Goal: Information Seeking & Learning: Check status

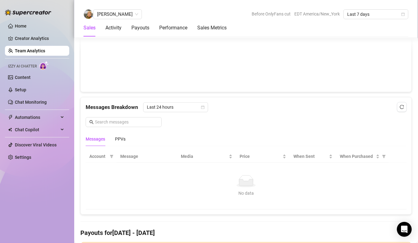
scroll to position [257, 0]
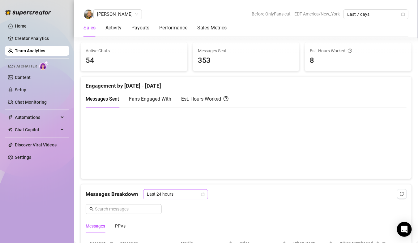
click at [169, 193] on span "Last 24 hours" at bounding box center [176, 194] width 58 height 9
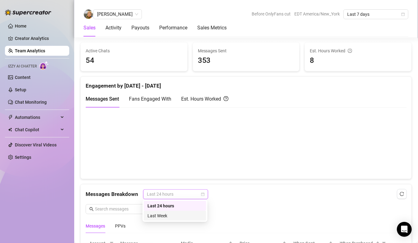
click at [162, 214] on div "Last Week" at bounding box center [175, 215] width 55 height 7
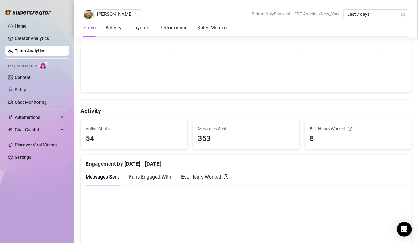
scroll to position [159, 0]
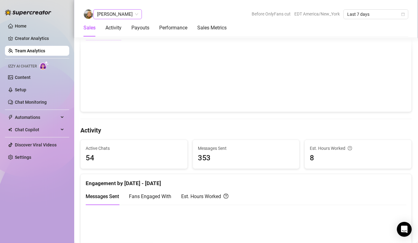
click at [122, 14] on span "[PERSON_NAME]" at bounding box center [117, 14] width 41 height 9
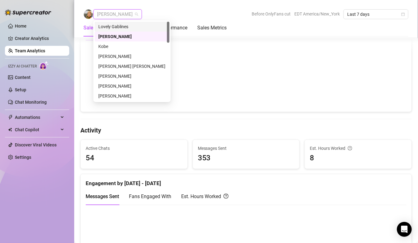
click at [119, 28] on div "Lovely Gablines" at bounding box center [131, 26] width 67 height 7
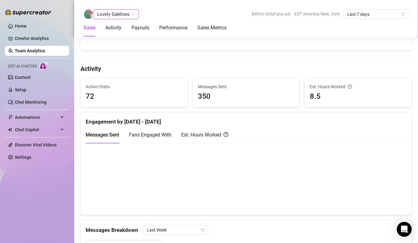
scroll to position [169, 0]
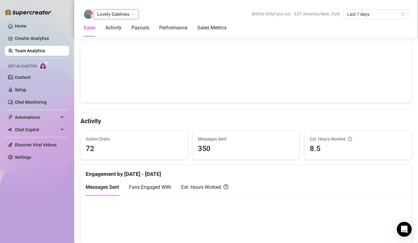
click at [119, 14] on span "Lovely Gablines" at bounding box center [116, 14] width 38 height 9
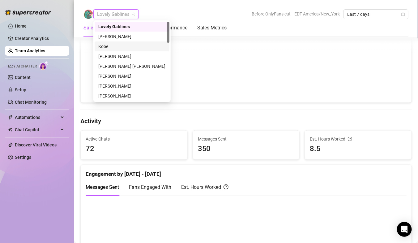
click at [118, 48] on div "Kobe" at bounding box center [131, 46] width 67 height 7
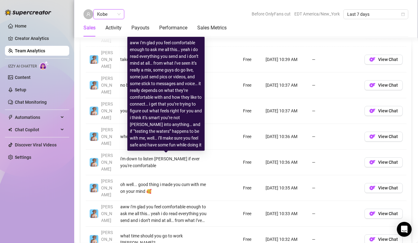
scroll to position [485, 0]
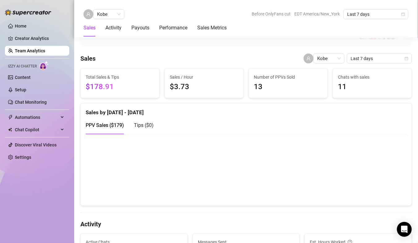
scroll to position [0, 0]
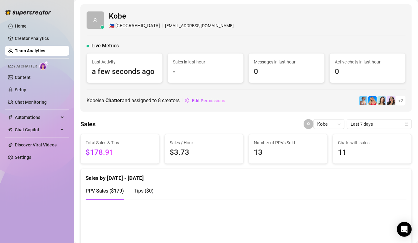
click at [38, 52] on link "Team Analytics" at bounding box center [30, 50] width 30 height 5
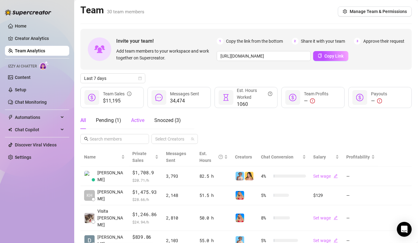
click at [135, 117] on div "Active" at bounding box center [137, 120] width 13 height 7
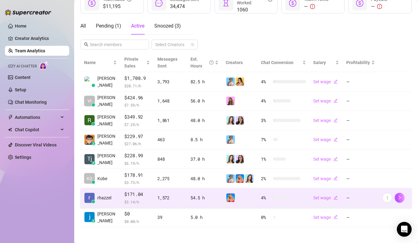
scroll to position [96, 0]
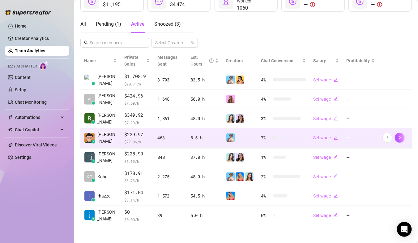
click at [172, 141] on div "463" at bounding box center [171, 137] width 26 height 7
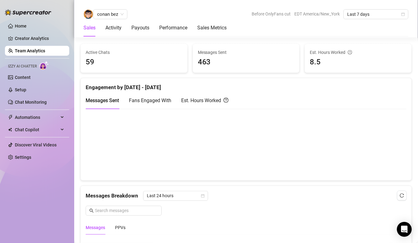
scroll to position [256, 0]
click at [188, 195] on span "Last 24 hours" at bounding box center [176, 195] width 58 height 9
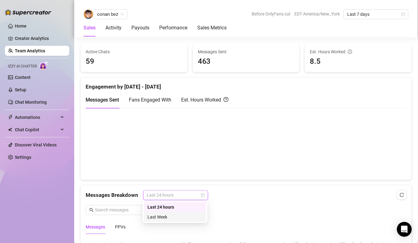
click at [179, 217] on div "Last Week" at bounding box center [175, 217] width 55 height 7
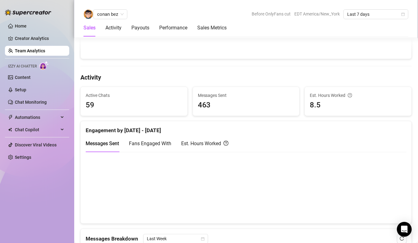
scroll to position [0, 0]
